Goal: Task Accomplishment & Management: Complete application form

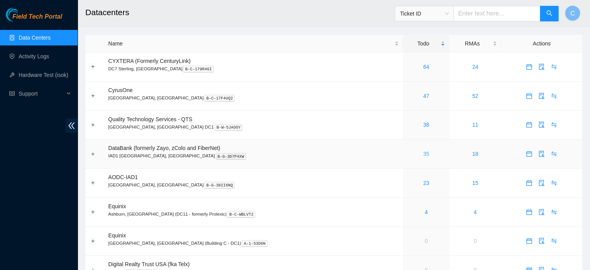
click at [423, 153] on link "35" at bounding box center [426, 154] width 6 height 6
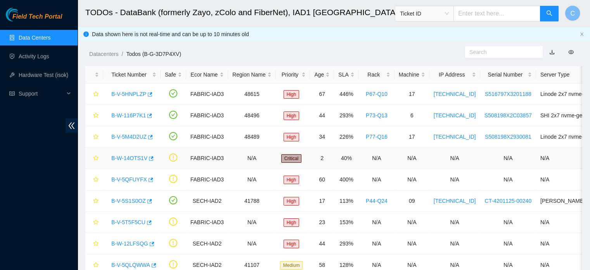
click at [130, 156] on link "B-W-14OTS1V" at bounding box center [129, 158] width 36 height 6
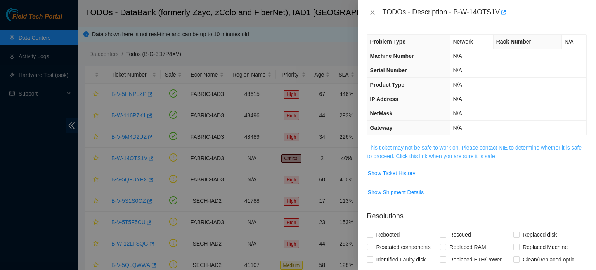
click at [423, 147] on link "This ticket may not be safe to work on. Please contact NIE to determine whether…" at bounding box center [475, 151] width 214 height 15
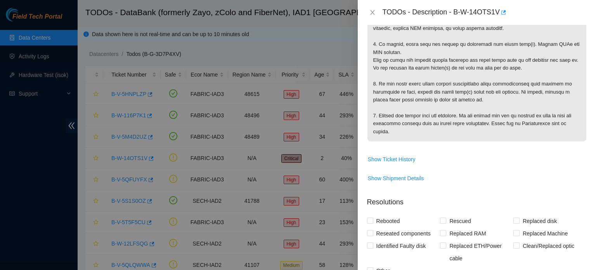
scroll to position [316, 0]
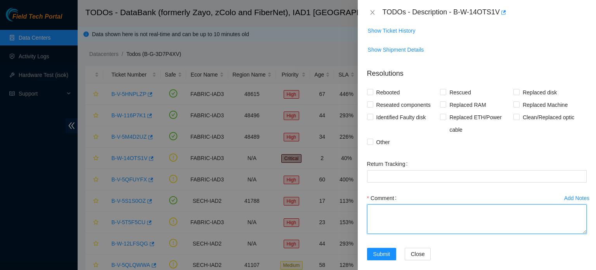
click at [430, 205] on textarea "Comment" at bounding box center [477, 218] width 220 height 29
type textarea "-"
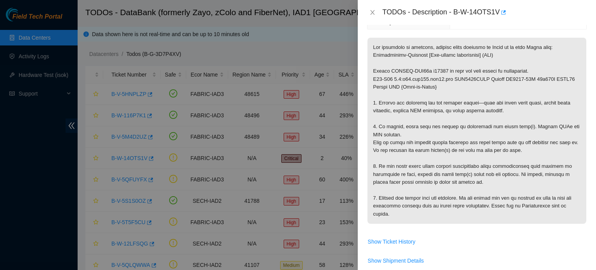
scroll to position [105, 0]
click at [505, 11] on icon "button" at bounding box center [503, 12] width 5 height 4
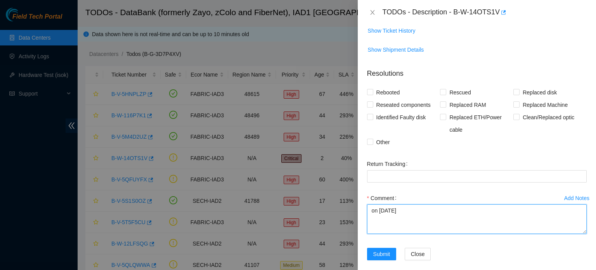
click at [421, 219] on textarea "on [DATE]" at bounding box center [477, 218] width 220 height 29
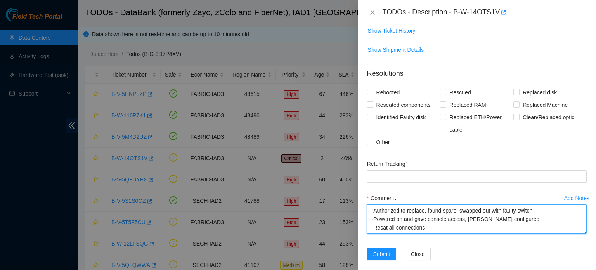
scroll to position [57, 0]
paste textarea "B-W-14TSR2G"
click at [421, 219] on textarea "on [DATE] -Worked with [PERSON_NAME] in the Connectivity Chat -Power cycled rou…" at bounding box center [477, 218] width 220 height 29
click at [454, 204] on textarea "on [DATE] -Worked with [PERSON_NAME] in the Connectivity Chat -Power cycled rou…" at bounding box center [477, 218] width 220 height 29
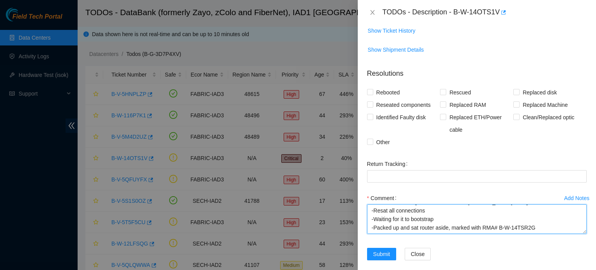
scroll to position [76, 0]
click at [465, 220] on textarea "on [DATE] -Worked with [PERSON_NAME] in the Connectivity Chat -Power cycled rou…" at bounding box center [477, 218] width 220 height 29
drag, startPoint x: 497, startPoint y: 212, endPoint x: 517, endPoint y: 215, distance: 20.5
click at [517, 215] on textarea "on [DATE] -Worked with [PERSON_NAME] in the Connectivity Chat -Power cycled rou…" at bounding box center [477, 218] width 220 height 29
click at [408, 214] on textarea "on [DATE] -Worked with [PERSON_NAME] in the Connectivity Chat -Power cycled rou…" at bounding box center [477, 218] width 220 height 29
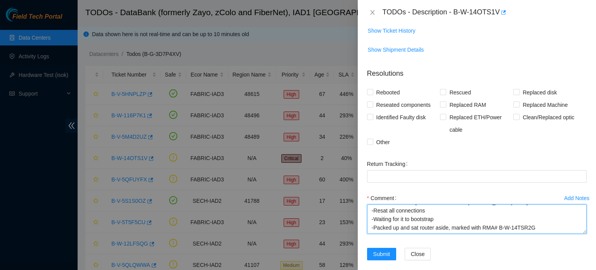
click at [402, 218] on textarea "on [DATE] -Worked with [PERSON_NAME] in the Connectivity Chat -Power cycled rou…" at bounding box center [477, 218] width 220 height 29
type textarea "on [DATE] -Worked with [PERSON_NAME] in the Connectivity Chat -Power cycled rou…"
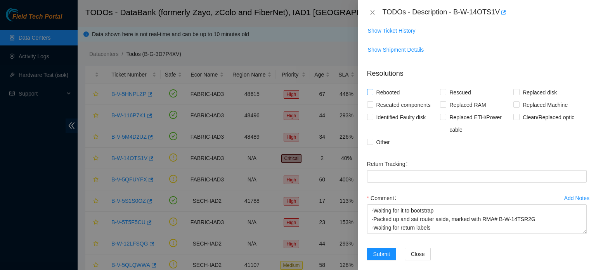
click at [390, 86] on span "Rebooted" at bounding box center [388, 92] width 30 height 12
click at [373, 89] on input "Rebooted" at bounding box center [369, 91] width 5 height 5
checkbox input "true"
click at [523, 99] on span "Replaced Machine" at bounding box center [545, 105] width 51 height 12
click at [519, 101] on input "Replaced Machine" at bounding box center [516, 103] width 5 height 5
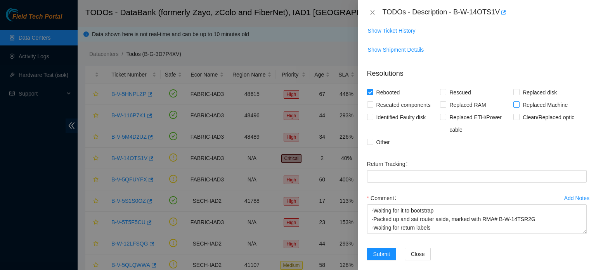
checkbox input "true"
click at [575, 128] on div "Rebooted Rescued Replaced disk Reseated components Replaced RAM Replaced Machin…" at bounding box center [477, 117] width 220 height 62
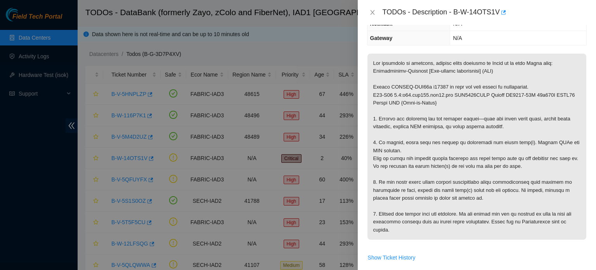
scroll to position [78, 0]
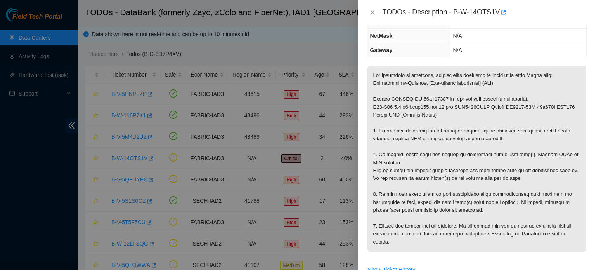
click at [469, 107] on p at bounding box center [477, 159] width 219 height 186
copy p "AAA2114AAAR"
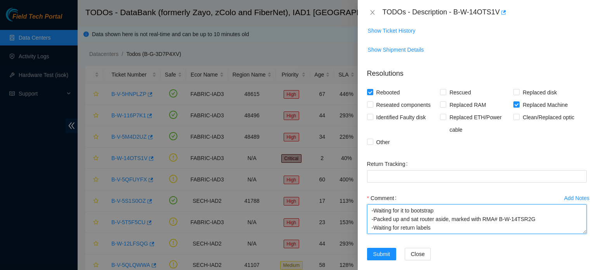
click at [446, 217] on textarea "on [DATE] -Worked with [PERSON_NAME] in the Connectivity Chat -Power cycled rou…" at bounding box center [477, 218] width 220 height 29
click at [445, 219] on textarea "on [DATE] -Worked with [PERSON_NAME] in the Connectivity Chat -Power cycled rou…" at bounding box center [477, 218] width 220 height 29
click at [546, 209] on textarea "on [DATE] -Worked with [PERSON_NAME] in the Connectivity Chat -Power cycled rou…" at bounding box center [477, 218] width 220 height 29
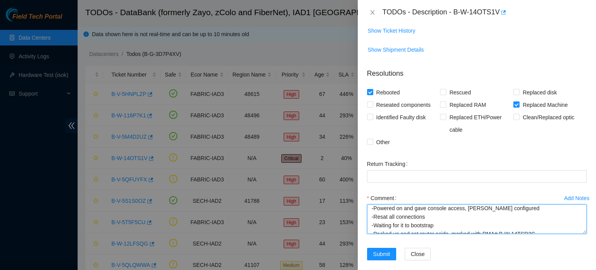
paste textarea "AAA2114AAAR"
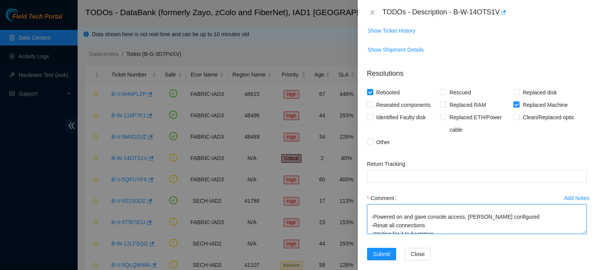
scroll to position [49, 0]
paste textarea "AAA2233AAHW"
type textarea "on [DATE] -Worked with [PERSON_NAME] in the Connectivity Chat -Power cycled rou…"
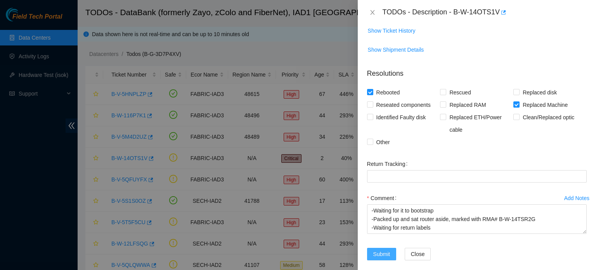
click at [380, 250] on span "Submit" at bounding box center [381, 254] width 17 height 9
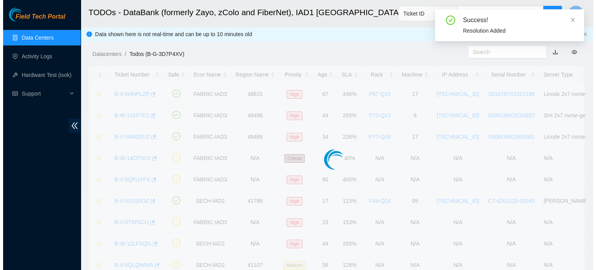
scroll to position [175, 0]
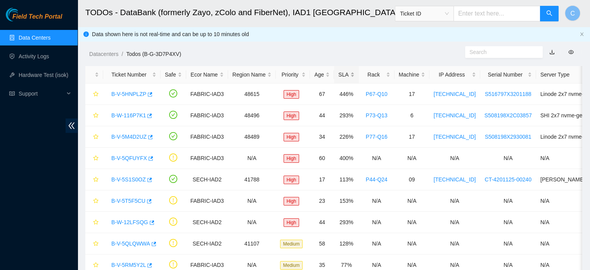
click at [346, 74] on div "SLA" at bounding box center [346, 74] width 16 height 9
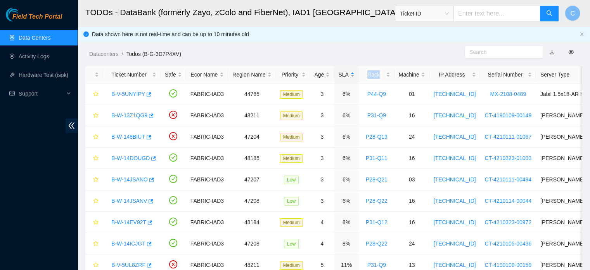
click at [346, 74] on div "SLA" at bounding box center [346, 74] width 16 height 9
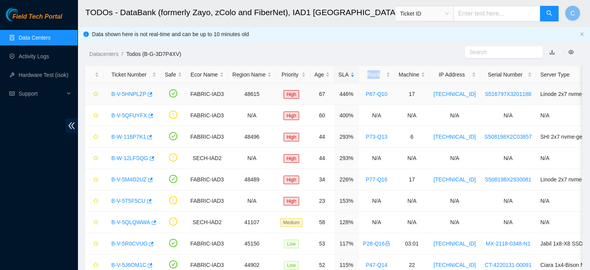
click at [128, 96] on link "B-V-5HNPLZP" at bounding box center [128, 94] width 35 height 6
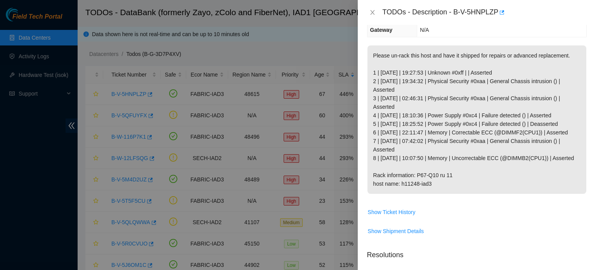
scroll to position [96, 0]
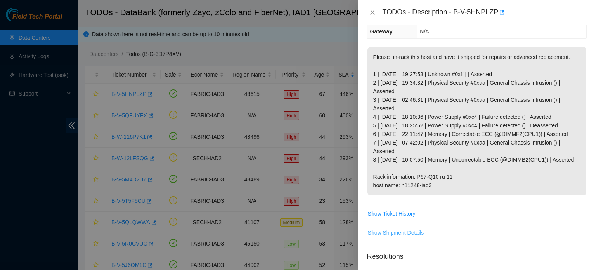
click at [405, 237] on span "Show Shipment Details" at bounding box center [396, 232] width 56 height 9
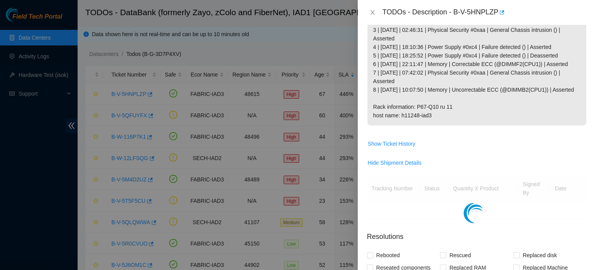
scroll to position [168, 0]
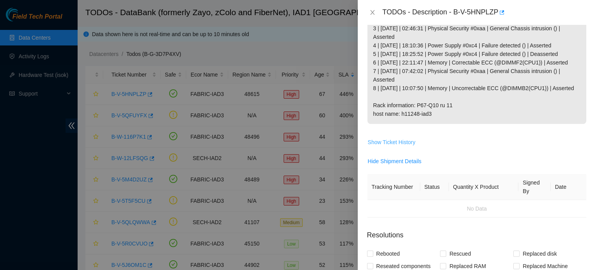
click at [402, 146] on span "Show Ticket History" at bounding box center [392, 142] width 48 height 9
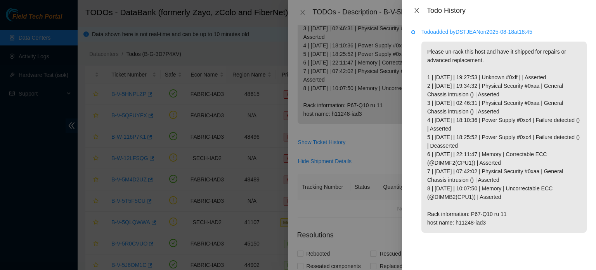
click at [417, 10] on icon "close" at bounding box center [417, 10] width 6 height 6
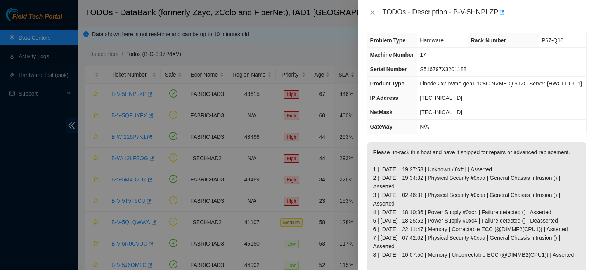
scroll to position [0, 0]
click at [374, 9] on button "Close" at bounding box center [372, 12] width 11 height 7
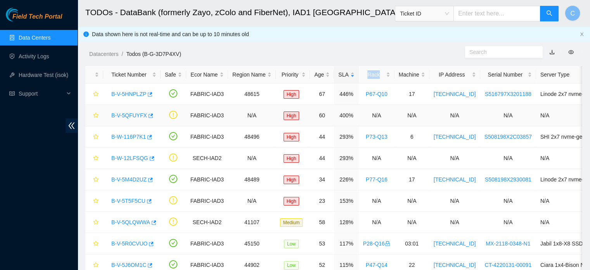
click at [130, 116] on link "B-V-5QFUYFX" at bounding box center [129, 115] width 36 height 6
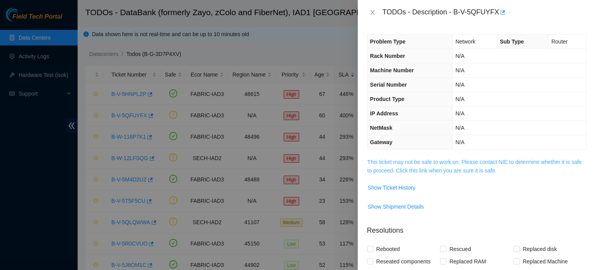
click at [396, 172] on link "This ticket may not be safe to work on. Please contact NIE to determine whether…" at bounding box center [475, 166] width 214 height 15
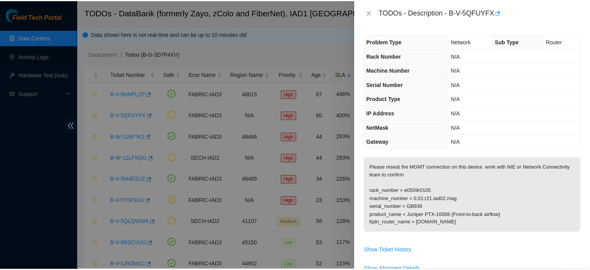
scroll to position [5, 0]
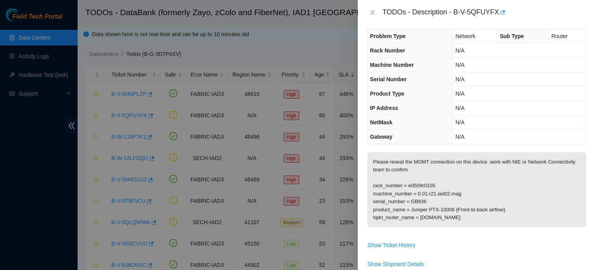
click at [416, 200] on p "Please reseat the MGMT connection on this device. work with NIE or Network Conn…" at bounding box center [477, 189] width 219 height 75
copy p "GB936"
click at [373, 14] on icon "close" at bounding box center [373, 12] width 6 height 6
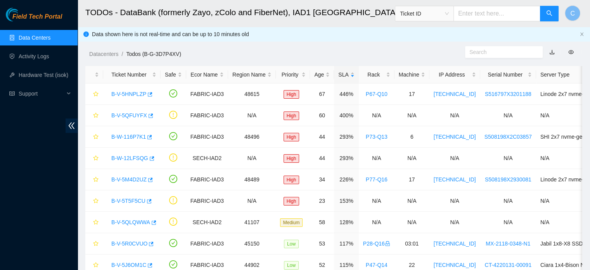
click at [447, 12] on span "Ticket ID" at bounding box center [424, 14] width 49 height 12
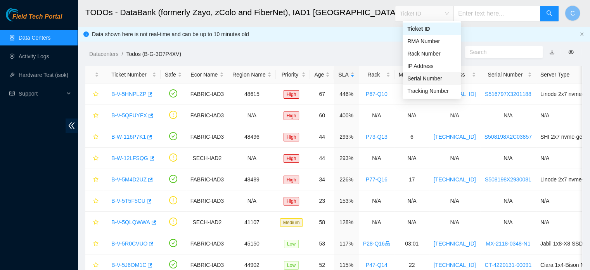
click at [432, 80] on div "Serial Number" at bounding box center [432, 78] width 49 height 9
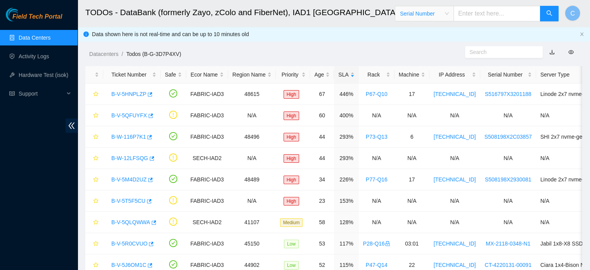
click at [480, 12] on input "text" at bounding box center [497, 14] width 87 height 16
paste input "GB936"
type input "GB936"
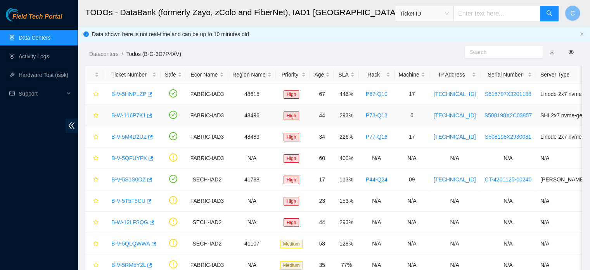
click at [124, 113] on link "B-W-116P7K1" at bounding box center [128, 115] width 35 height 6
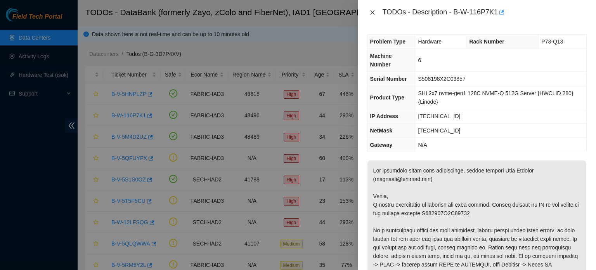
click at [371, 11] on icon "close" at bounding box center [373, 12] width 6 height 6
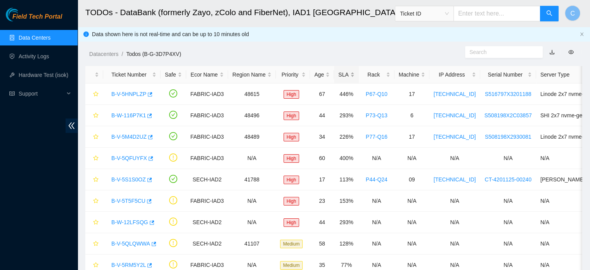
click at [342, 75] on div "SLA" at bounding box center [346, 74] width 16 height 9
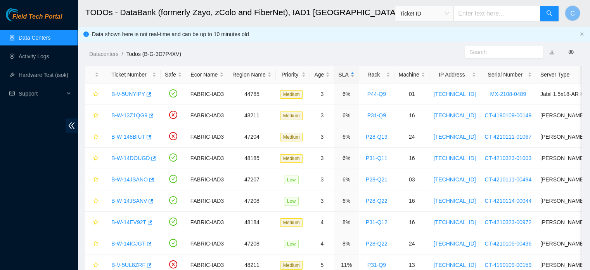
click at [346, 75] on div "SLA" at bounding box center [346, 74] width 16 height 9
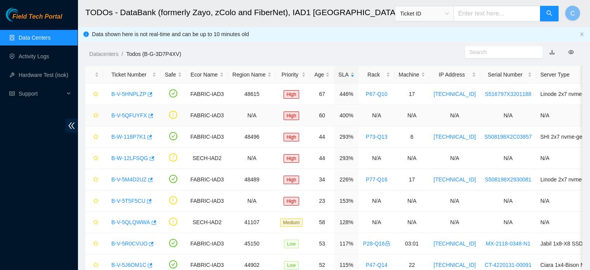
click at [122, 116] on link "B-V-5QFUYFX" at bounding box center [129, 115] width 36 height 6
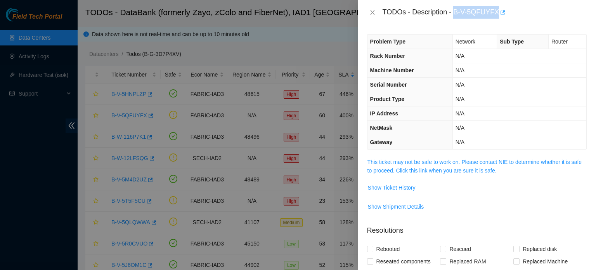
drag, startPoint x: 455, startPoint y: 12, endPoint x: 499, endPoint y: 8, distance: 44.1
click at [499, 8] on div "TODOs - Description - B-V-5QFUYFX" at bounding box center [485, 12] width 204 height 12
copy div "B-V-5QFUYFX"
click at [373, 12] on icon "close" at bounding box center [373, 12] width 6 height 6
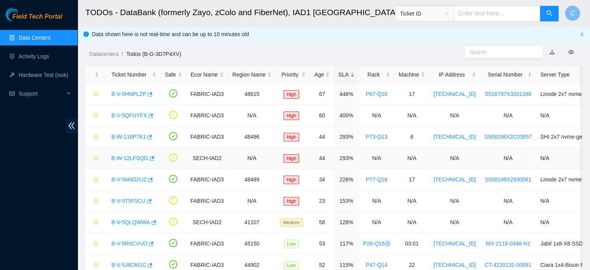
click at [132, 159] on link "B-W-12LFSQG" at bounding box center [129, 158] width 37 height 6
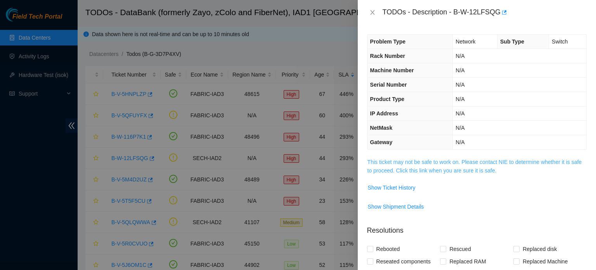
click at [411, 164] on link "This ticket may not be safe to work on. Please contact NIE to determine whether…" at bounding box center [475, 166] width 214 height 15
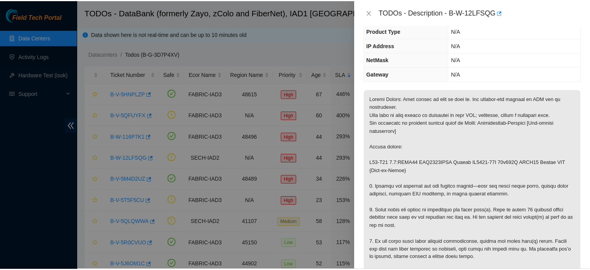
scroll to position [68, 0]
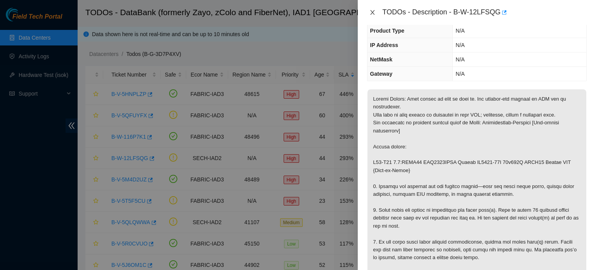
click at [371, 11] on icon "close" at bounding box center [373, 12] width 6 height 6
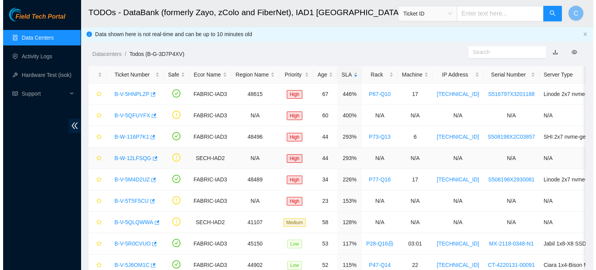
scroll to position [94, 0]
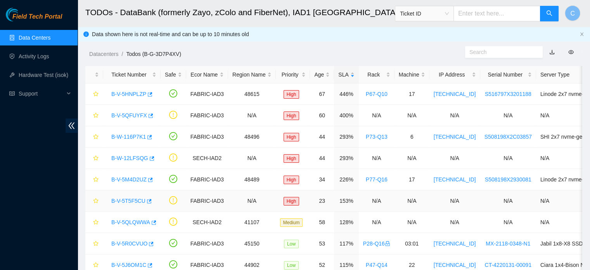
click at [130, 201] on link "B-V-5T5F5CU" at bounding box center [128, 201] width 34 height 6
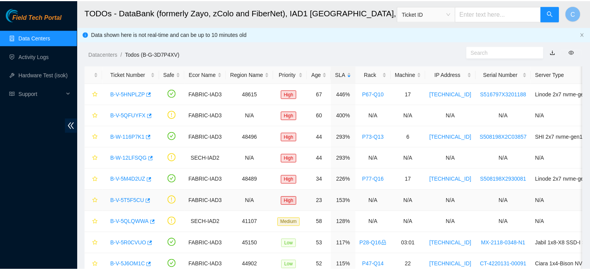
scroll to position [68, 0]
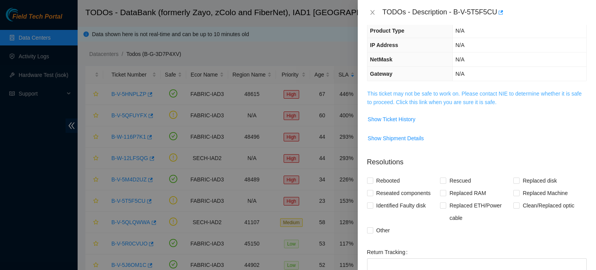
click at [440, 90] on link "This ticket may not be safe to work on. Please contact NIE to determine whether…" at bounding box center [475, 97] width 214 height 15
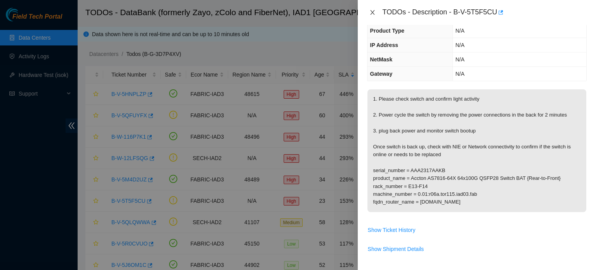
click at [370, 11] on icon "close" at bounding box center [373, 12] width 6 height 6
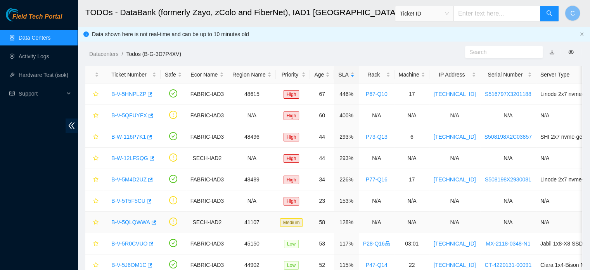
click at [134, 219] on link "B-V-5QLQWWA" at bounding box center [130, 222] width 39 height 6
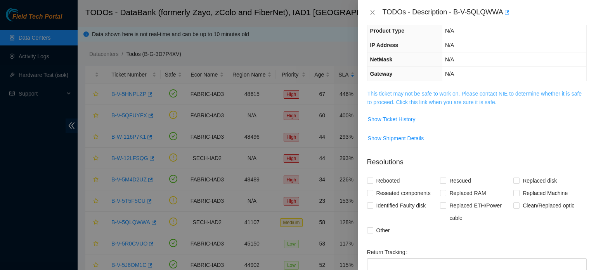
click at [430, 91] on link "This ticket may not be safe to work on. Please contact NIE to determine whether…" at bounding box center [475, 97] width 214 height 15
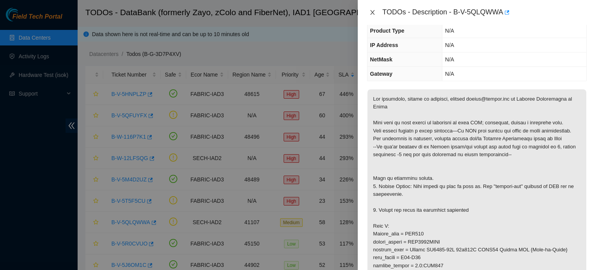
click at [374, 14] on icon "close" at bounding box center [373, 12] width 6 height 6
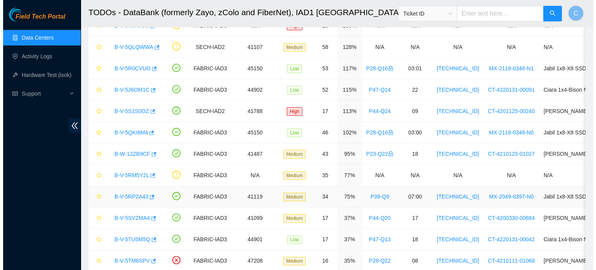
scroll to position [200, 0]
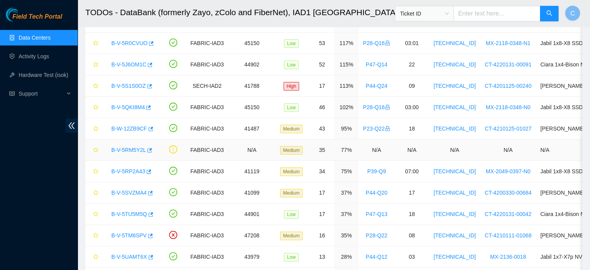
click at [128, 148] on link "B-V-5RM5Y2L" at bounding box center [128, 150] width 35 height 6
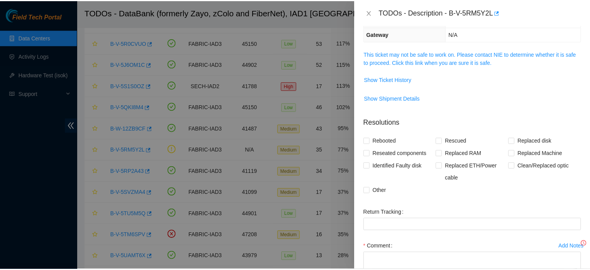
scroll to position [68, 0]
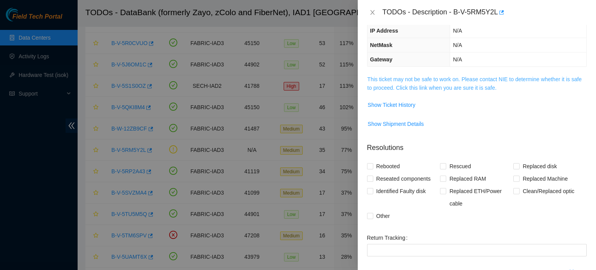
click at [433, 84] on link "This ticket may not be safe to work on. Please contact NIE to determine whether…" at bounding box center [475, 83] width 214 height 15
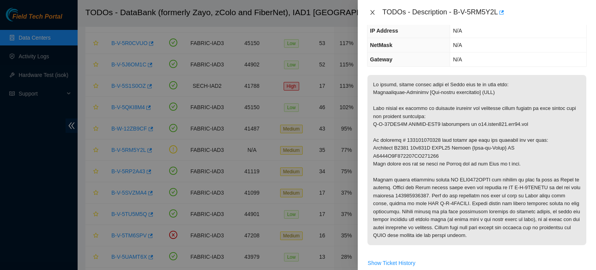
click at [371, 10] on icon "close" at bounding box center [372, 12] width 4 height 5
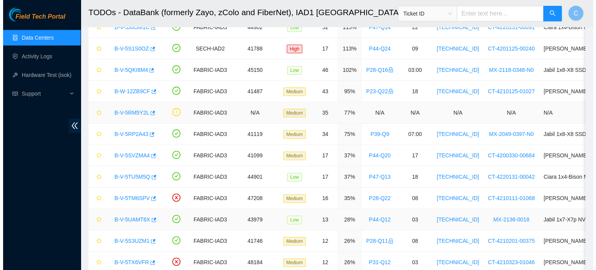
scroll to position [204, 0]
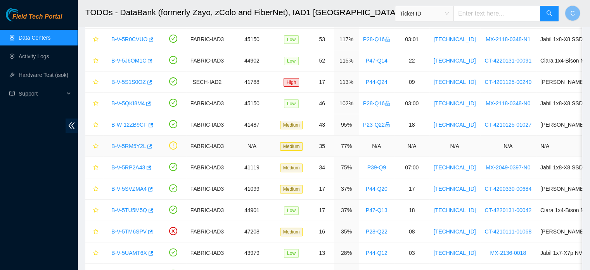
click at [128, 145] on link "B-V-5RM5Y2L" at bounding box center [128, 146] width 35 height 6
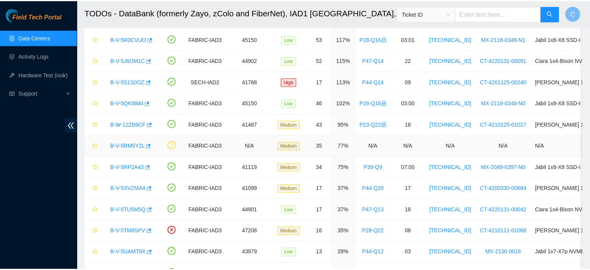
scroll to position [68, 0]
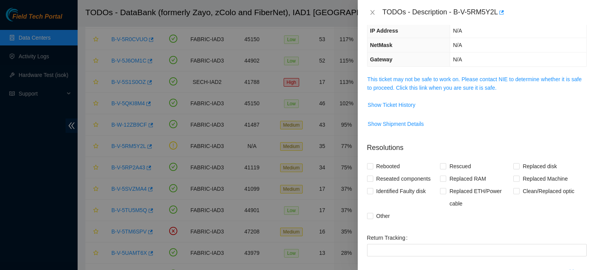
click at [446, 83] on span "This ticket may not be safe to work on. Please contact NIE to determine whether…" at bounding box center [477, 83] width 219 height 17
click at [446, 78] on link "This ticket may not be safe to work on. Please contact NIE to determine whether…" at bounding box center [475, 83] width 214 height 15
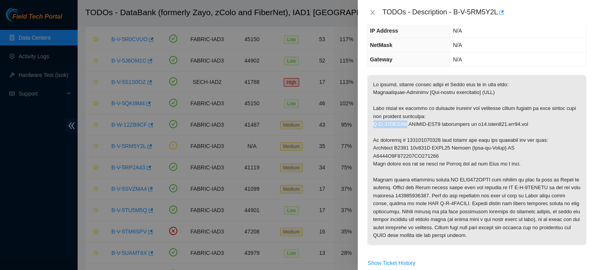
drag, startPoint x: 407, startPoint y: 124, endPoint x: 372, endPoint y: 128, distance: 35.1
click at [372, 128] on p at bounding box center [477, 160] width 219 height 170
copy p "B-W-11CRV6W"
click at [370, 10] on icon "close" at bounding box center [373, 12] width 6 height 6
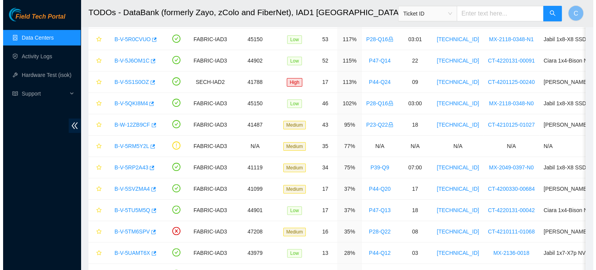
scroll to position [94, 0]
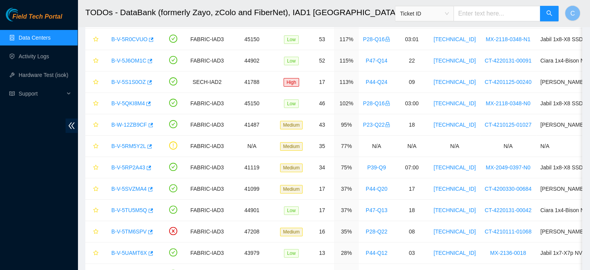
click at [491, 10] on input "text" at bounding box center [497, 14] width 87 height 16
paste input "B-W-11CRV6W"
type input "B-W-11CRV6W"
click at [132, 144] on link "B-V-5RM5Y2L" at bounding box center [128, 146] width 35 height 6
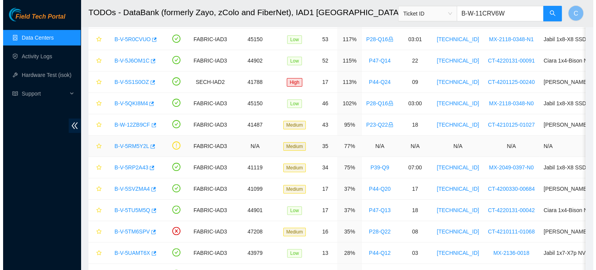
scroll to position [68, 0]
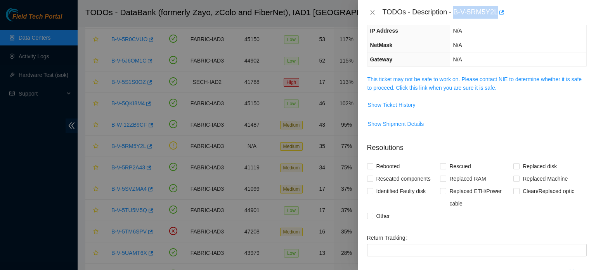
drag, startPoint x: 454, startPoint y: 13, endPoint x: 498, endPoint y: 12, distance: 43.9
click at [498, 12] on div "TODOs - Description - B-V-5RM5Y2L" at bounding box center [485, 12] width 204 height 12
copy div "B-V-5RM5Y2L"
click at [418, 77] on link "This ticket may not be safe to work on. Please contact NIE to determine whether…" at bounding box center [475, 83] width 214 height 15
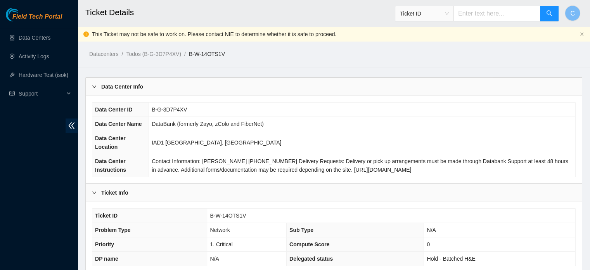
scroll to position [244, 0]
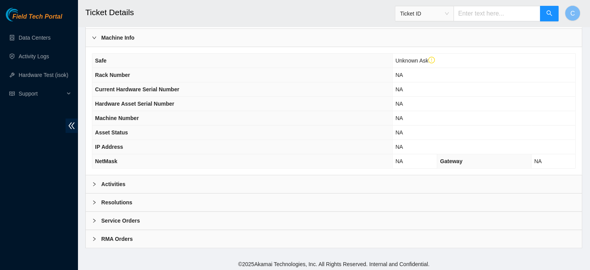
click at [118, 235] on b "RMA Orders" at bounding box center [116, 238] width 31 height 9
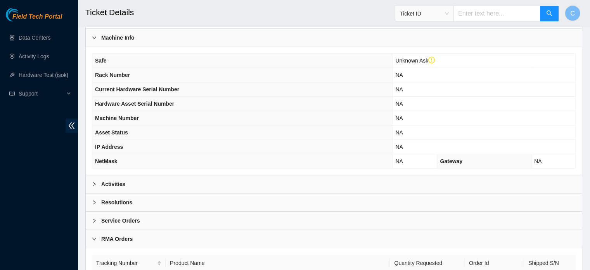
scroll to position [295, 0]
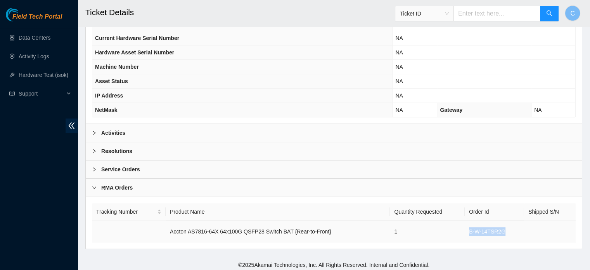
drag, startPoint x: 507, startPoint y: 228, endPoint x: 468, endPoint y: 227, distance: 38.8
click at [468, 227] on td "B-W-14TSR2G" at bounding box center [494, 231] width 59 height 22
copy td "B-W-14TSR2G"
click at [133, 166] on b "Service Orders" at bounding box center [120, 169] width 39 height 9
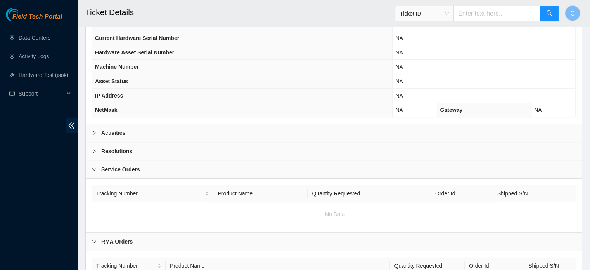
click at [134, 167] on b "Service Orders" at bounding box center [120, 169] width 39 height 9
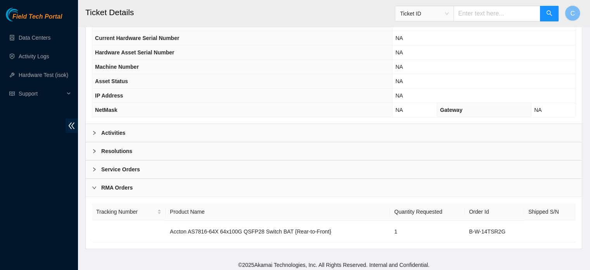
click at [122, 148] on b "Resolutions" at bounding box center [116, 151] width 31 height 9
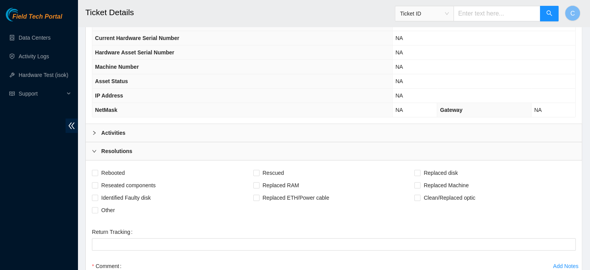
click at [122, 148] on b "Resolutions" at bounding box center [116, 151] width 31 height 9
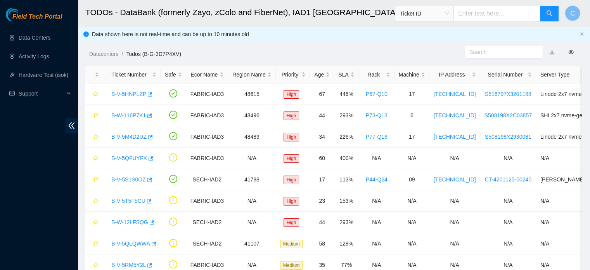
click at [483, 15] on input "text" at bounding box center [497, 14] width 87 height 16
paste input "B-W-11CRV6W"
type input "B-W-11CRV6W"
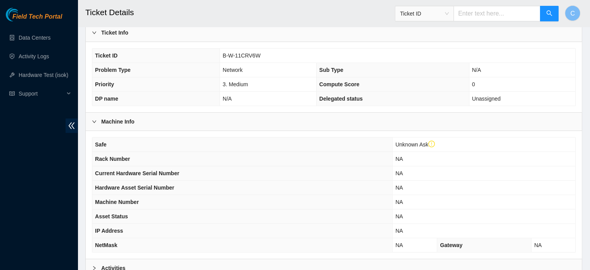
scroll to position [244, 0]
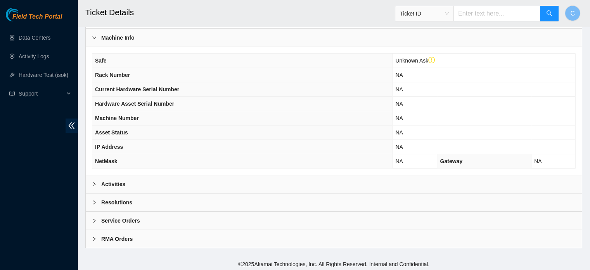
click at [113, 183] on b "Activities" at bounding box center [113, 184] width 24 height 9
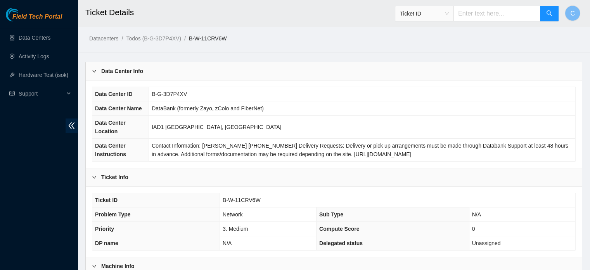
scroll to position [0, 0]
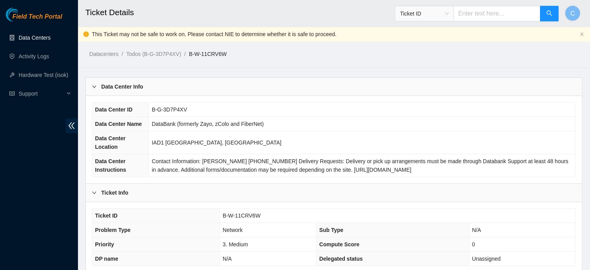
click at [50, 37] on link "Data Centers" at bounding box center [35, 38] width 32 height 6
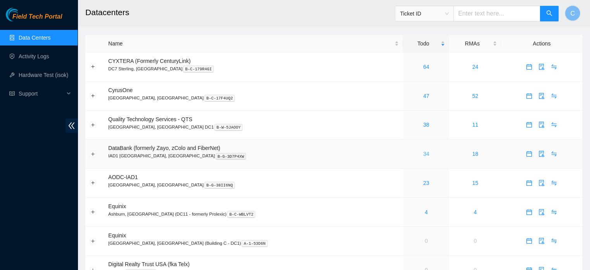
click at [423, 154] on link "34" at bounding box center [426, 154] width 6 height 6
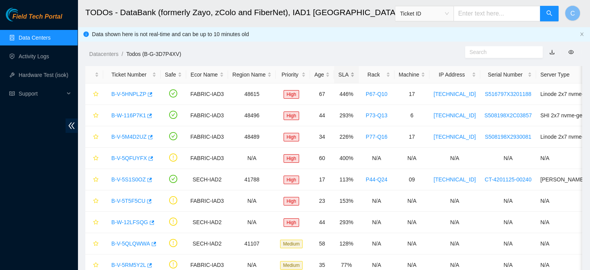
click at [338, 73] on div "SLA" at bounding box center [346, 74] width 16 height 9
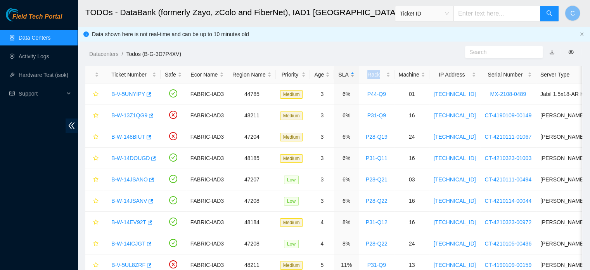
click at [338, 73] on div "SLA" at bounding box center [346, 74] width 16 height 9
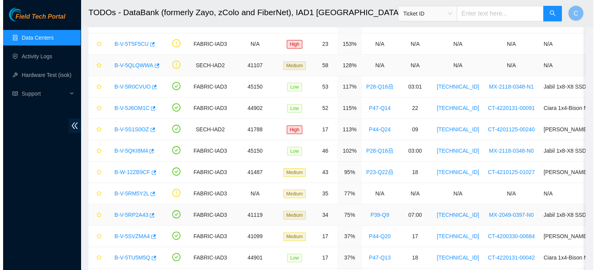
scroll to position [156, 0]
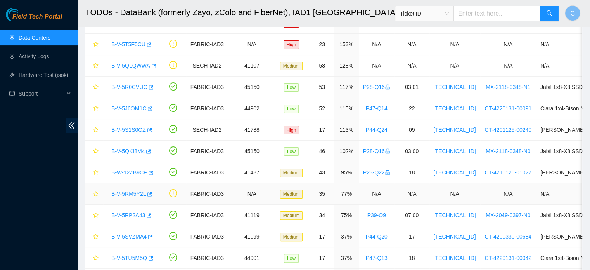
click at [136, 193] on link "B-V-5RM5Y2L" at bounding box center [128, 194] width 35 height 6
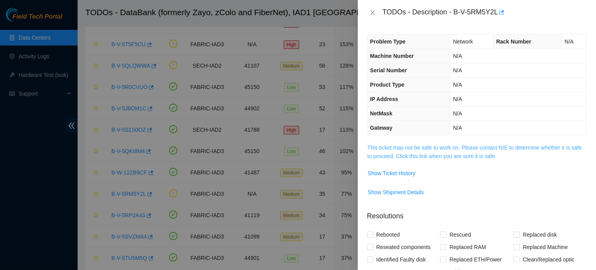
click at [436, 150] on link "This ticket may not be safe to work on. Please contact NIE to determine whether…" at bounding box center [475, 151] width 214 height 15
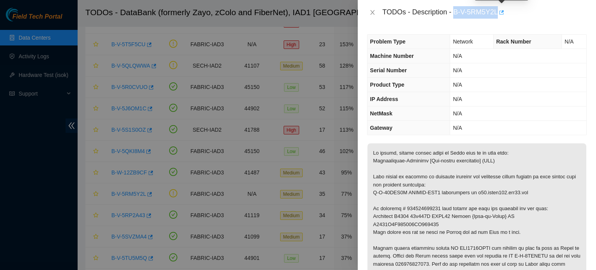
drag, startPoint x: 453, startPoint y: 14, endPoint x: 501, endPoint y: 18, distance: 47.6
click at [501, 18] on div "TODOs - Description - B-V-5RM5Y2L" at bounding box center [485, 12] width 204 height 12
copy div "B-V-5RM5Y2L"
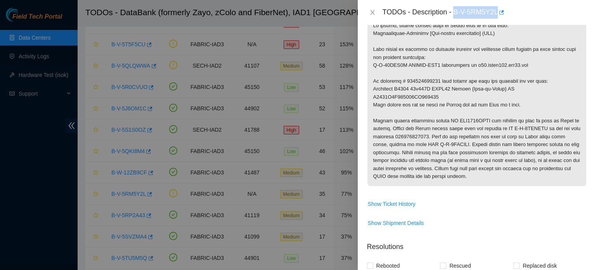
scroll to position [127, 0]
click at [463, 109] on p at bounding box center [477, 101] width 219 height 170
copy p "AAA2030AACF"
click at [486, 163] on p at bounding box center [477, 101] width 219 height 170
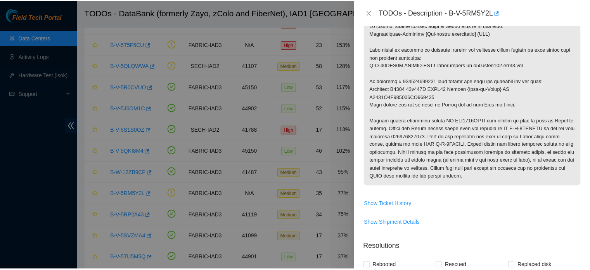
scroll to position [0, 0]
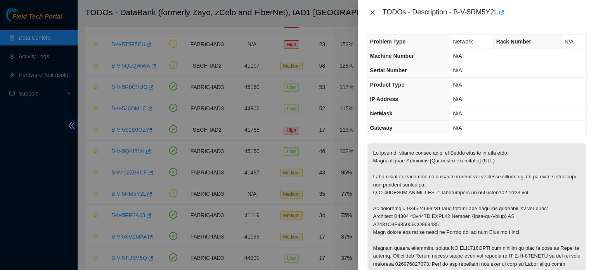
click at [371, 14] on icon "close" at bounding box center [373, 12] width 6 height 6
